Goal: Information Seeking & Learning: Learn about a topic

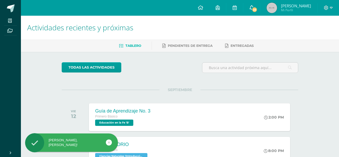
click at [257, 13] on link "23" at bounding box center [251, 8] width 17 height 16
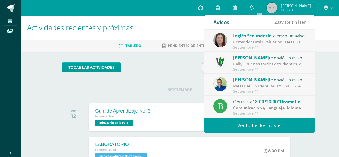
click at [266, 120] on link "Ver todos los avisos" at bounding box center [259, 125] width 111 height 14
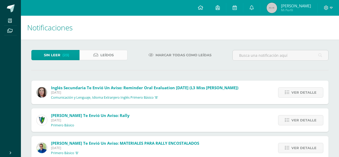
click at [113, 54] on span "Leídos" at bounding box center [106, 55] width 13 height 10
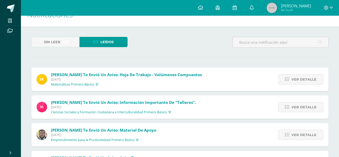
scroll to position [26, 0]
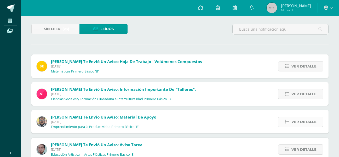
click at [306, 126] on span "Ver detalle" at bounding box center [304, 122] width 25 height 10
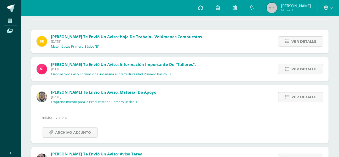
scroll to position [52, 0]
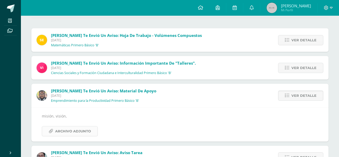
click at [75, 128] on span "Archivo Adjunto" at bounding box center [73, 131] width 36 height 10
click at [298, 93] on span "Ver detalle" at bounding box center [304, 96] width 25 height 10
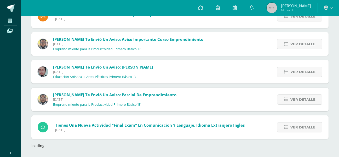
scroll to position [771, 0]
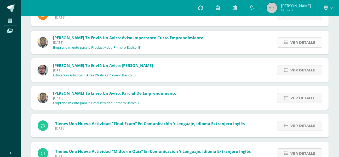
click at [297, 47] on span "Ver detalle" at bounding box center [303, 43] width 25 height 10
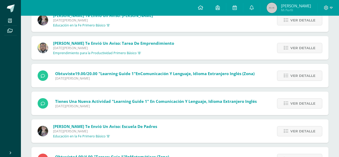
scroll to position [1569, 0]
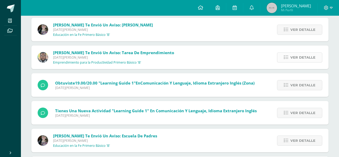
click at [290, 57] on link "Ver detalle" at bounding box center [299, 57] width 45 height 10
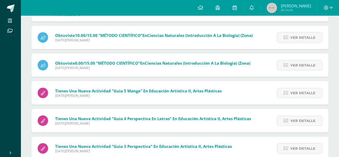
scroll to position [2761, 0]
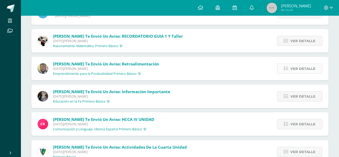
click at [292, 68] on span "Ver detalle" at bounding box center [303, 69] width 25 height 10
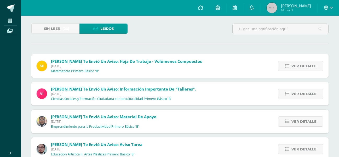
scroll to position [26, 0]
click at [66, 31] on span "(23)" at bounding box center [65, 29] width 7 height 10
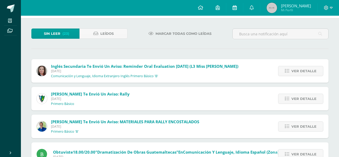
scroll to position [15, 0]
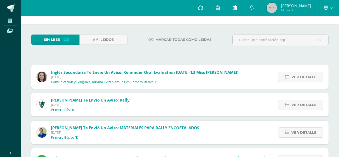
click at [241, 13] on link at bounding box center [234, 8] width 17 height 16
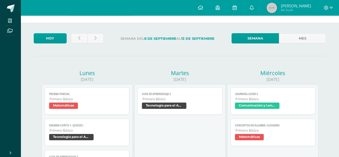
scroll to position [26, 0]
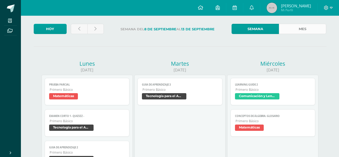
click at [304, 30] on link "Mes" at bounding box center [302, 29] width 47 height 10
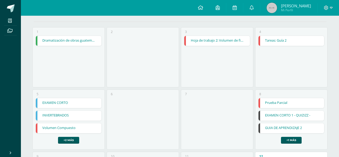
scroll to position [52, 0]
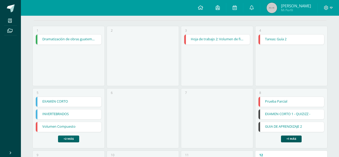
click at [79, 135] on link "+2 más" at bounding box center [68, 138] width 21 height 7
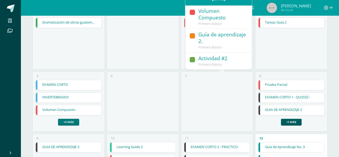
scroll to position [78, 0]
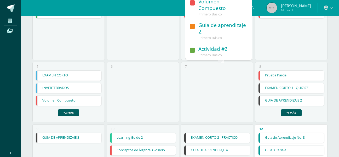
click at [228, 55] on div "Primero Básico" at bounding box center [222, 55] width 48 height 5
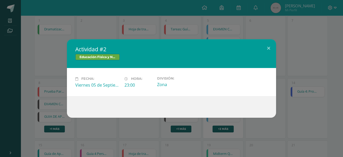
click at [282, 49] on div "Actividad #2 Educación Física y Natación Fecha: [DATE] Hora: 23:00 División: Zo…" at bounding box center [171, 78] width 339 height 78
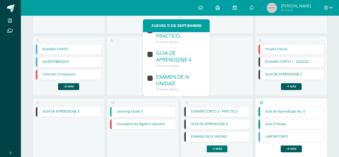
scroll to position [0, 0]
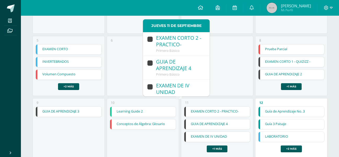
click at [192, 65] on div "GUIA DE APRENDIZAJE 4" at bounding box center [180, 66] width 48 height 14
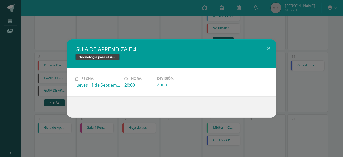
click at [141, 132] on div "GUIA DE APRENDIZAJE 4 Tecnología para el Aprendizaje y la Comunicación (Informá…" at bounding box center [171, 78] width 343 height 157
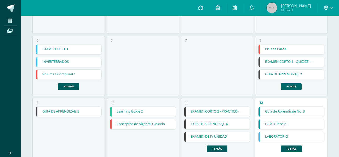
click at [281, 90] on link "+1 más" at bounding box center [291, 86] width 21 height 7
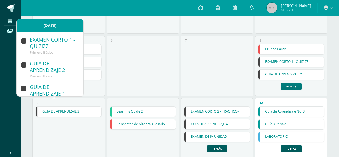
scroll to position [24, 0]
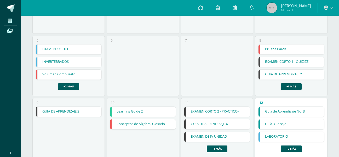
scroll to position [131, 0]
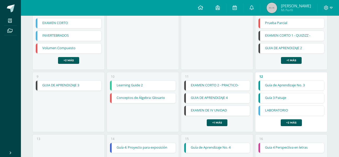
click at [258, 80] on div "Guía de Aprendizaje No. 3 Guía de Aprendizaje No. 3 Educación en la Fe Cargando…" at bounding box center [291, 103] width 66 height 46
click at [281, 119] on link "+2 más" at bounding box center [291, 122] width 21 height 7
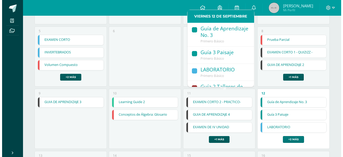
scroll to position [105, 0]
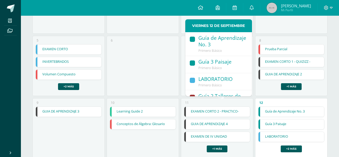
click at [221, 40] on div "Guía de Aprendizaje No. 3" at bounding box center [222, 42] width 48 height 14
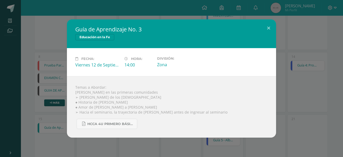
click at [276, 46] on div "Guía de Aprendizaje No. 3 Educación en la Fe" at bounding box center [171, 33] width 209 height 29
click at [266, 27] on button at bounding box center [268, 28] width 15 height 18
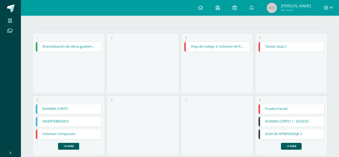
scroll to position [0, 0]
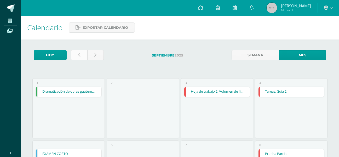
click at [78, 57] on icon at bounding box center [79, 55] width 2 height 4
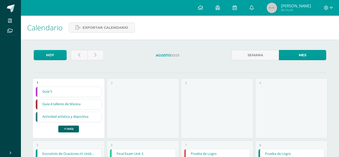
click at [79, 132] on link "+1 más" at bounding box center [68, 129] width 21 height 7
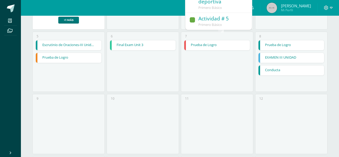
scroll to position [78, 0]
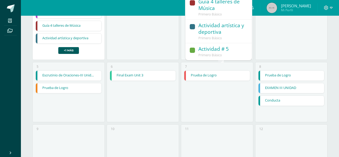
click at [226, 53] on div "Primero Básico" at bounding box center [222, 55] width 48 height 5
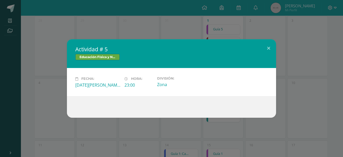
click at [286, 59] on div "Actividad # 5 Educación Física y Natación Fecha: [DATE][PERSON_NAME] Hora: 23:0…" at bounding box center [171, 78] width 339 height 78
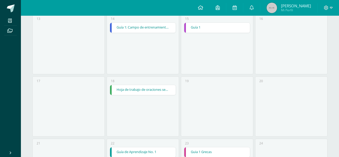
scroll to position [259, 0]
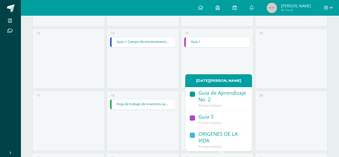
scroll to position [207, 0]
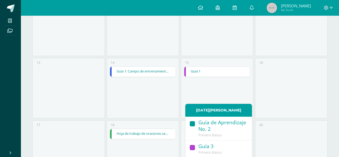
click at [227, 127] on div "Guía de Aprendizaje No. 2" at bounding box center [222, 126] width 48 height 14
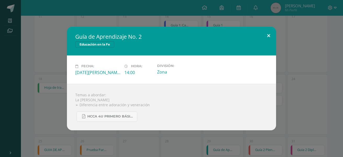
click at [267, 34] on button at bounding box center [268, 36] width 15 height 18
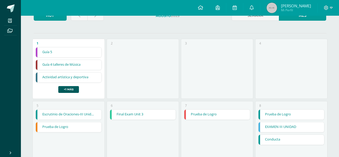
scroll to position [0, 0]
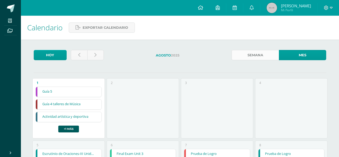
click at [253, 57] on link "Semana" at bounding box center [255, 55] width 47 height 10
